Goal: Find specific page/section: Find specific page/section

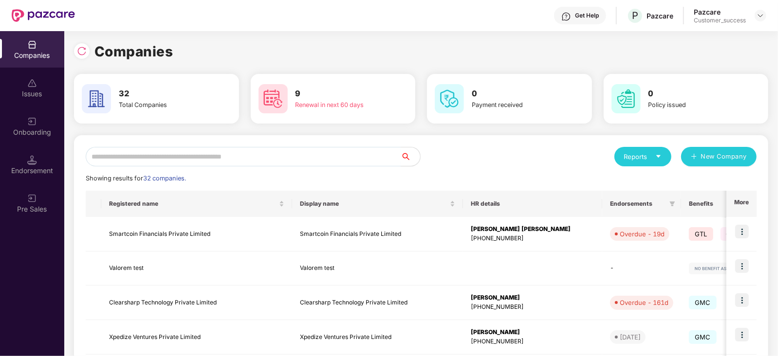
click at [311, 154] on input "text" at bounding box center [243, 156] width 315 height 19
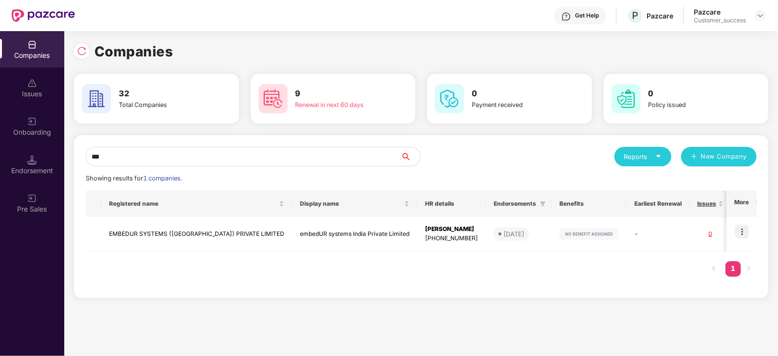
click at [365, 154] on input "***" at bounding box center [243, 156] width 315 height 19
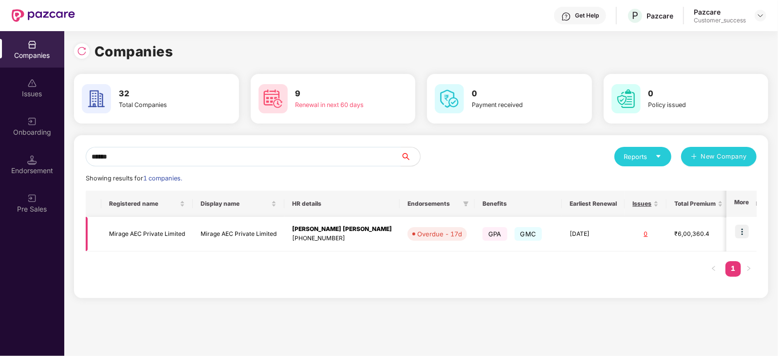
type input "******"
click at [741, 233] on img at bounding box center [742, 232] width 14 height 14
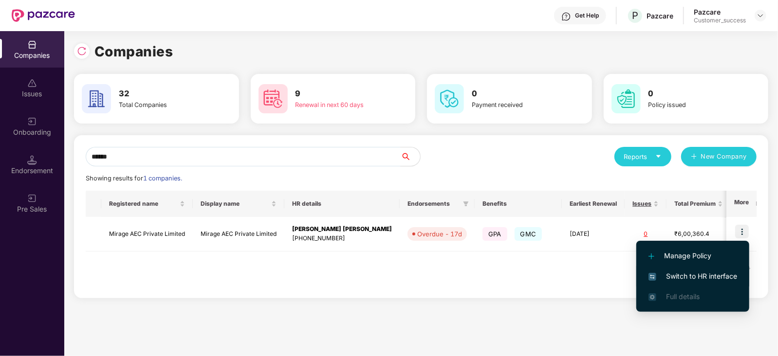
click at [708, 272] on span "Switch to HR interface" at bounding box center [693, 276] width 89 height 11
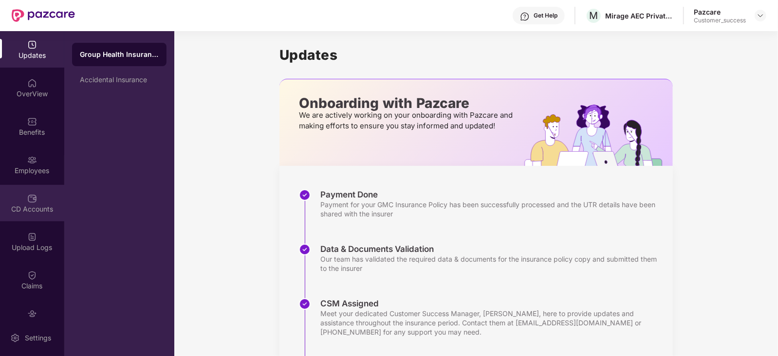
click at [37, 201] on div "CD Accounts" at bounding box center [32, 203] width 64 height 37
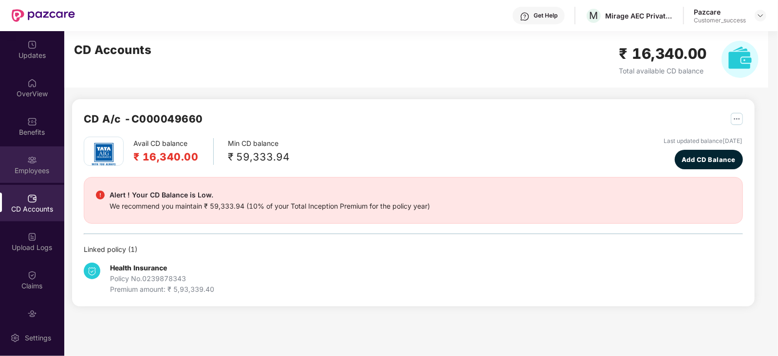
click at [33, 154] on div at bounding box center [32, 159] width 10 height 10
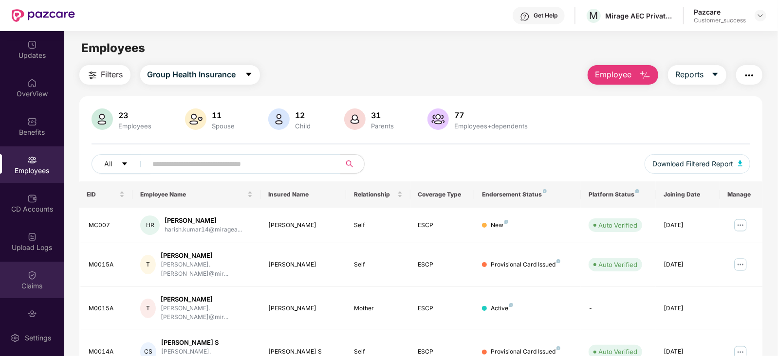
click at [25, 279] on div "Claims" at bounding box center [32, 280] width 64 height 37
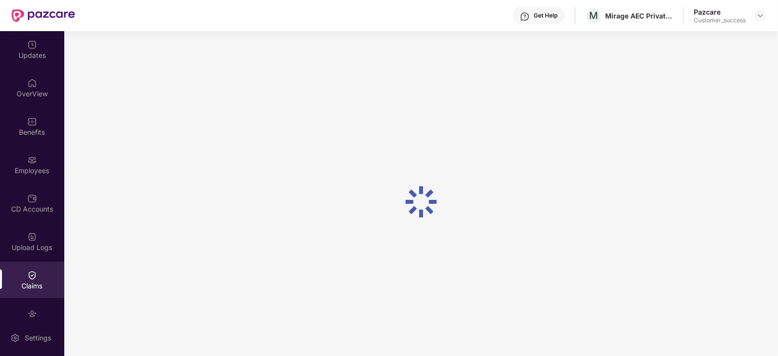
scroll to position [57, 0]
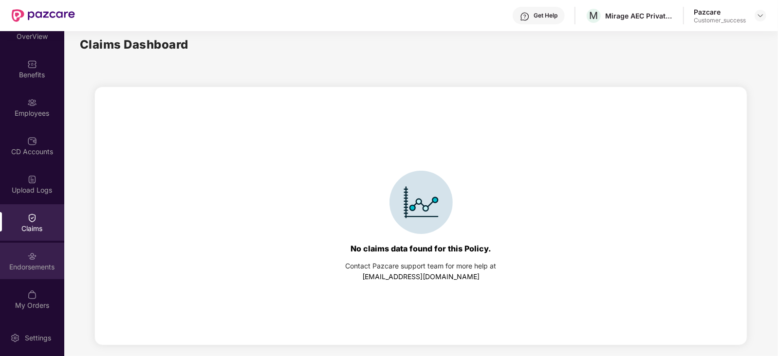
click at [32, 257] on img at bounding box center [32, 257] width 10 height 10
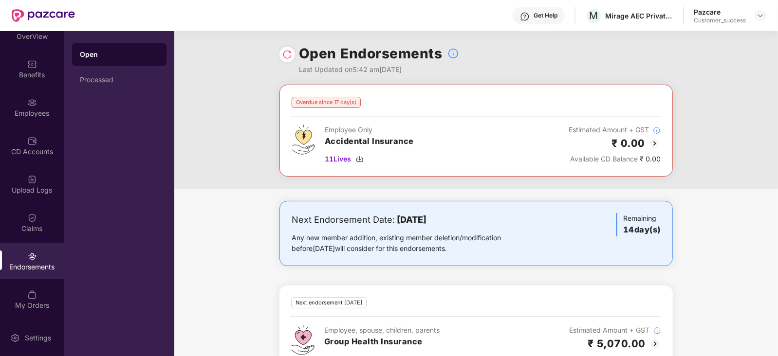
scroll to position [31, 0]
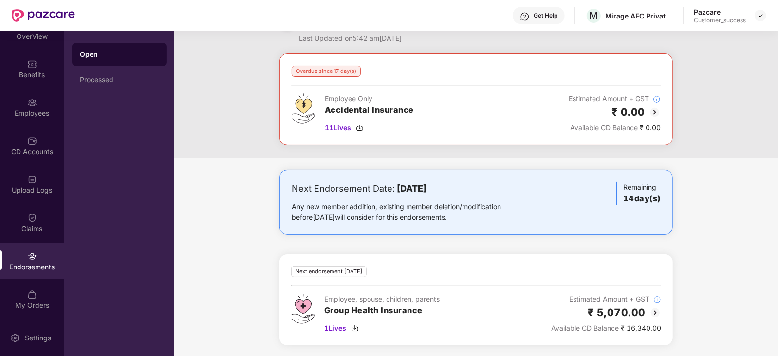
click at [653, 311] on img at bounding box center [656, 313] width 12 height 12
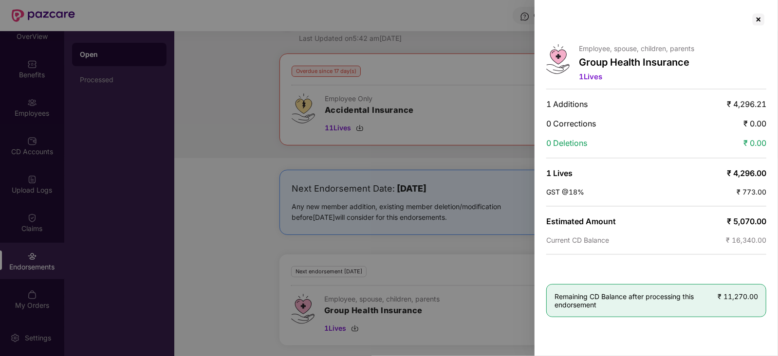
click at [110, 154] on div at bounding box center [389, 178] width 778 height 356
click at [760, 18] on div at bounding box center [759, 20] width 16 height 16
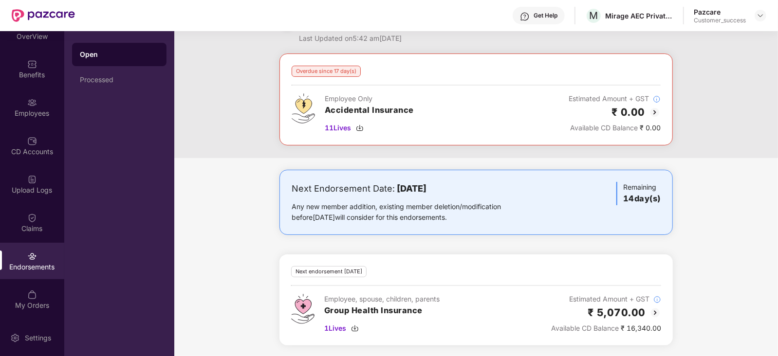
click at [652, 312] on img at bounding box center [656, 313] width 12 height 12
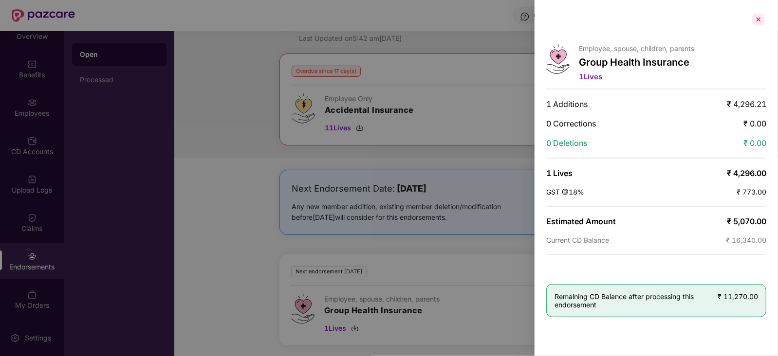
click at [758, 22] on div at bounding box center [759, 20] width 16 height 16
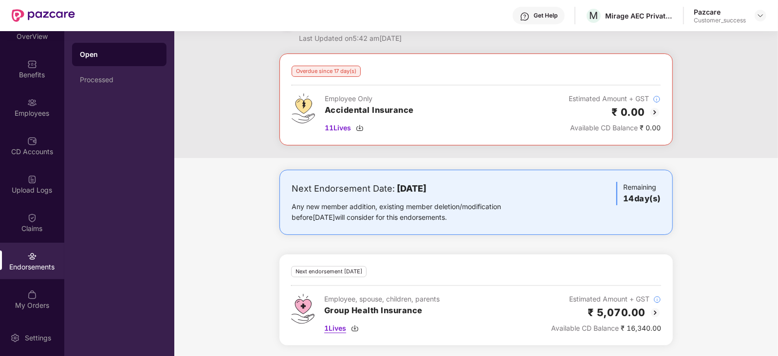
click at [353, 331] on img at bounding box center [355, 329] width 8 height 8
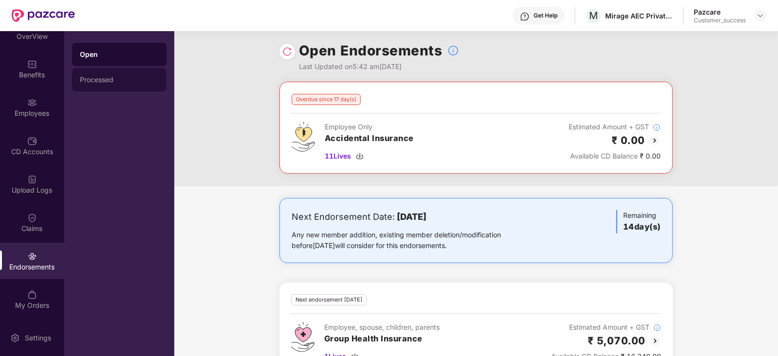
click at [100, 86] on div "Processed" at bounding box center [119, 79] width 94 height 23
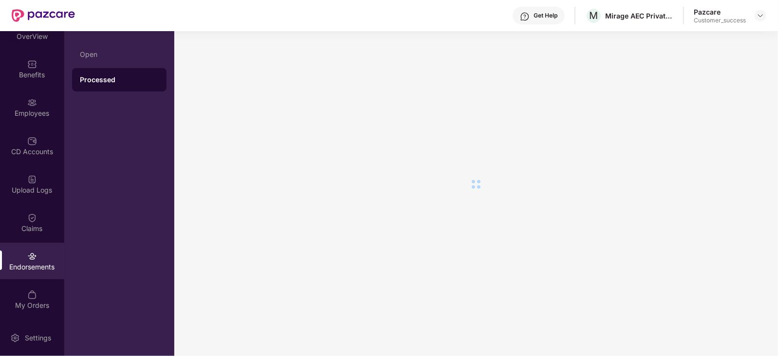
scroll to position [0, 0]
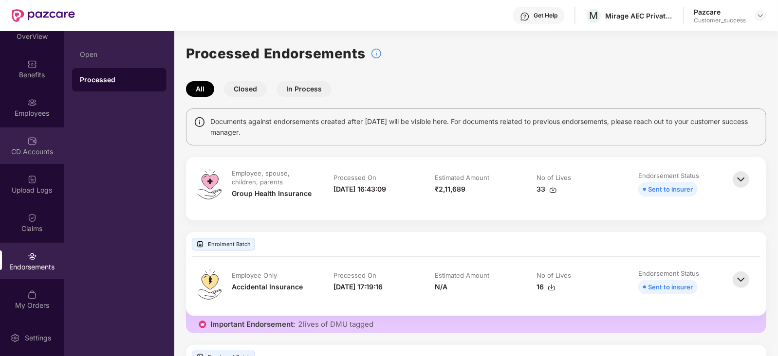
click at [33, 151] on div "CD Accounts" at bounding box center [32, 152] width 64 height 10
